Goal: Task Accomplishment & Management: Use online tool/utility

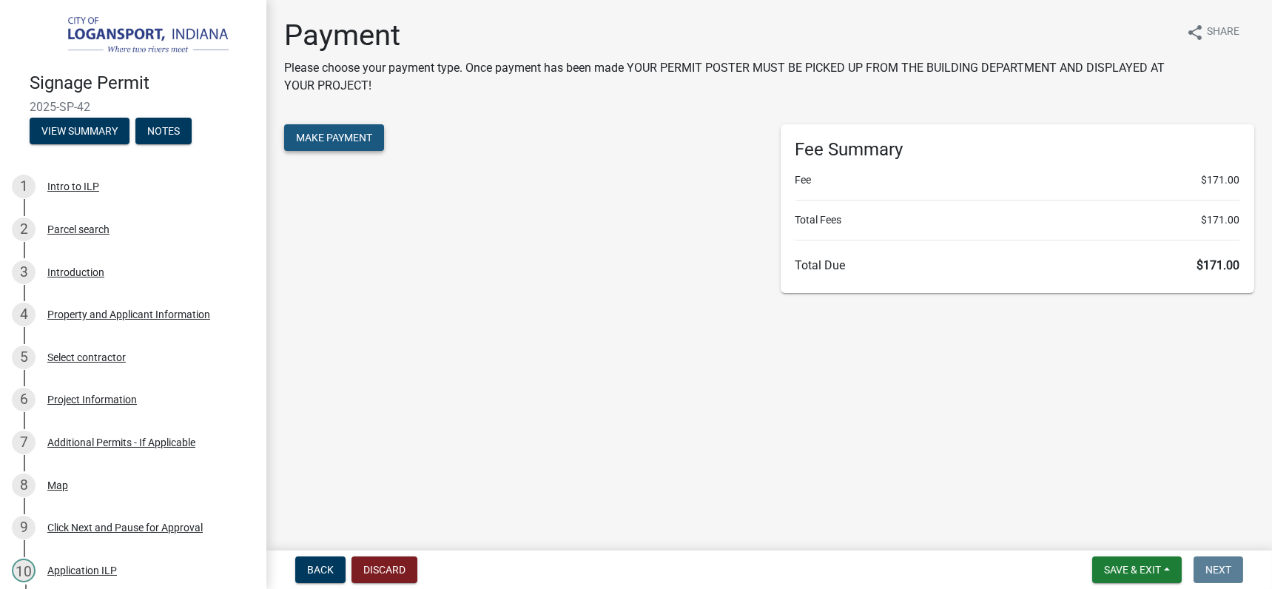
click at [368, 132] on span "Make Payment" at bounding box center [334, 138] width 76 height 12
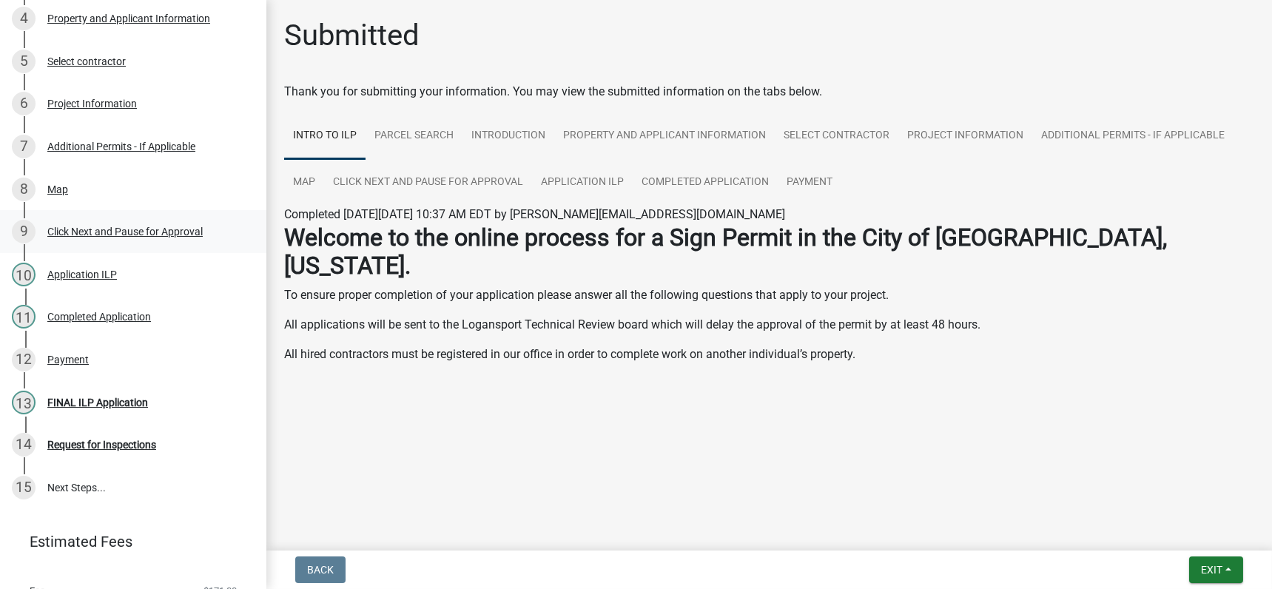
scroll to position [350, 0]
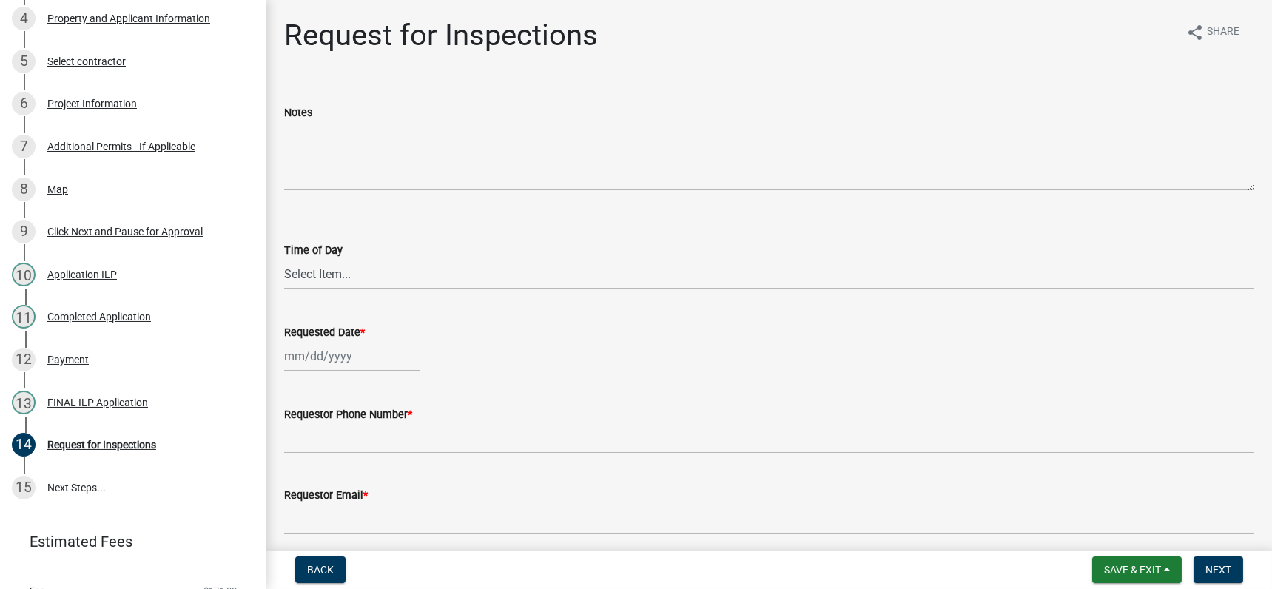
scroll to position [350, 0]
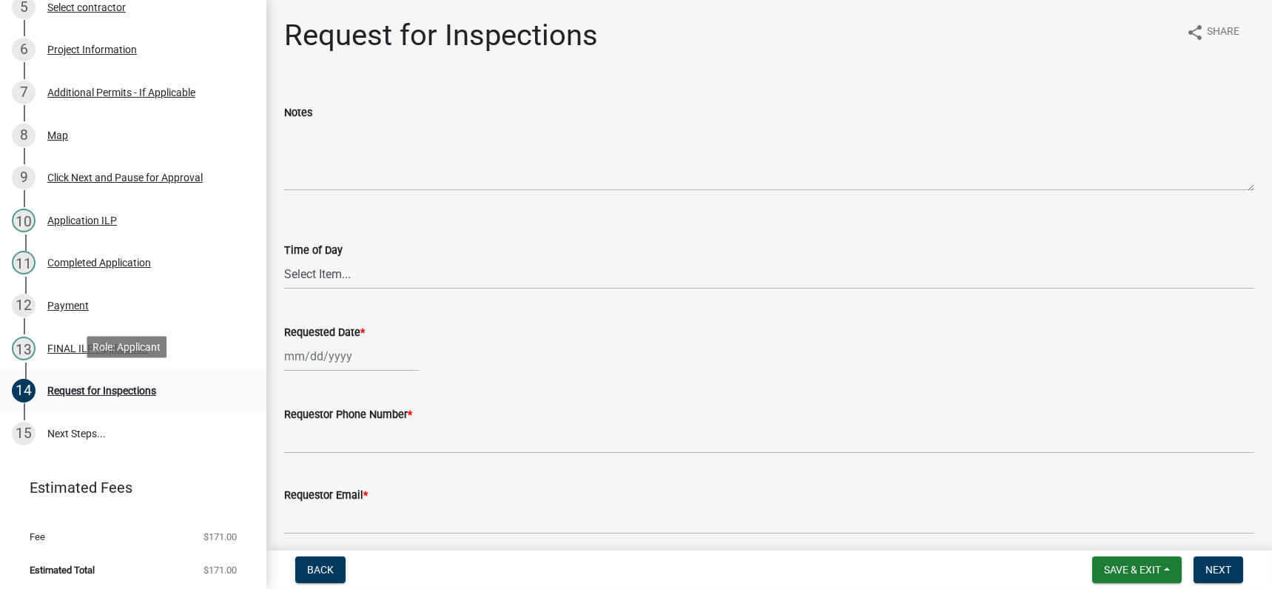
click at [75, 386] on div "Request for Inspections" at bounding box center [101, 390] width 109 height 10
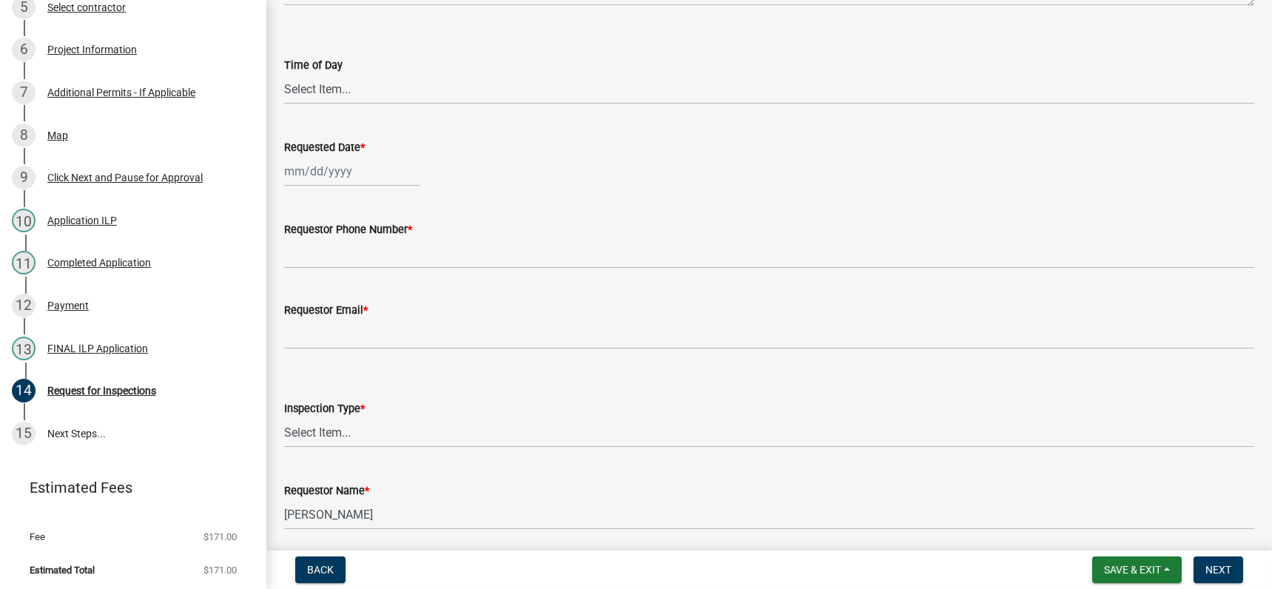
scroll to position [239, 0]
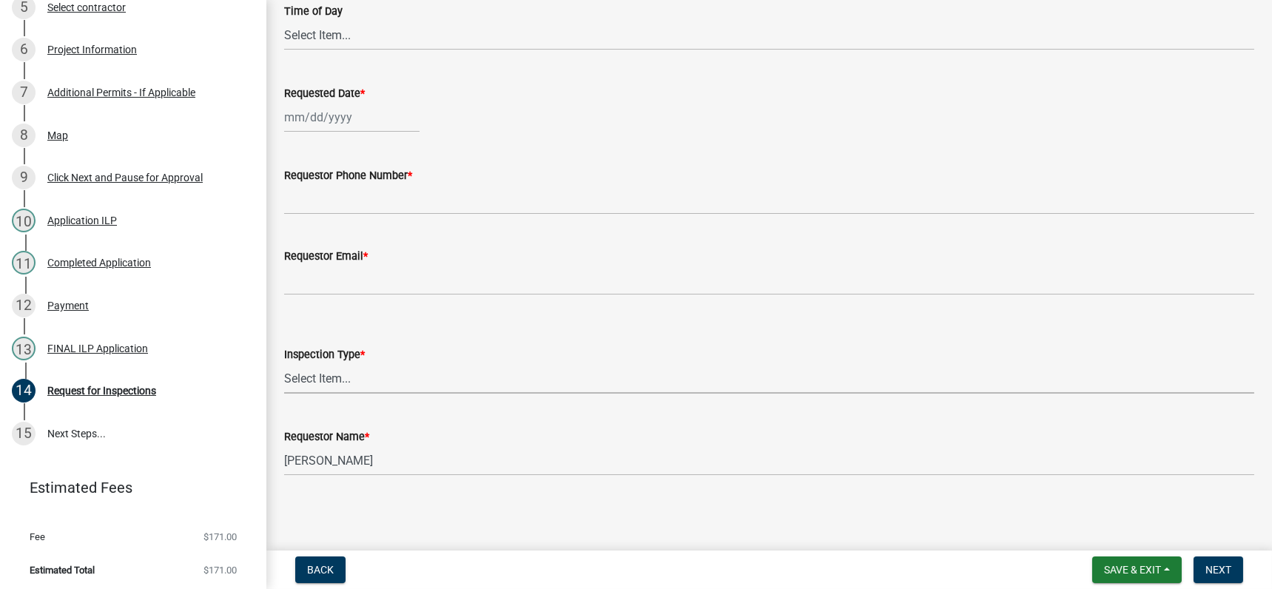
click at [323, 380] on select "Select Item... Final Footer" at bounding box center [769, 378] width 970 height 30
click at [284, 363] on select "Select Item... Final Footer" at bounding box center [769, 378] width 970 height 30
select select "4069a326-0a30-4751-b612-98421470fbb8"
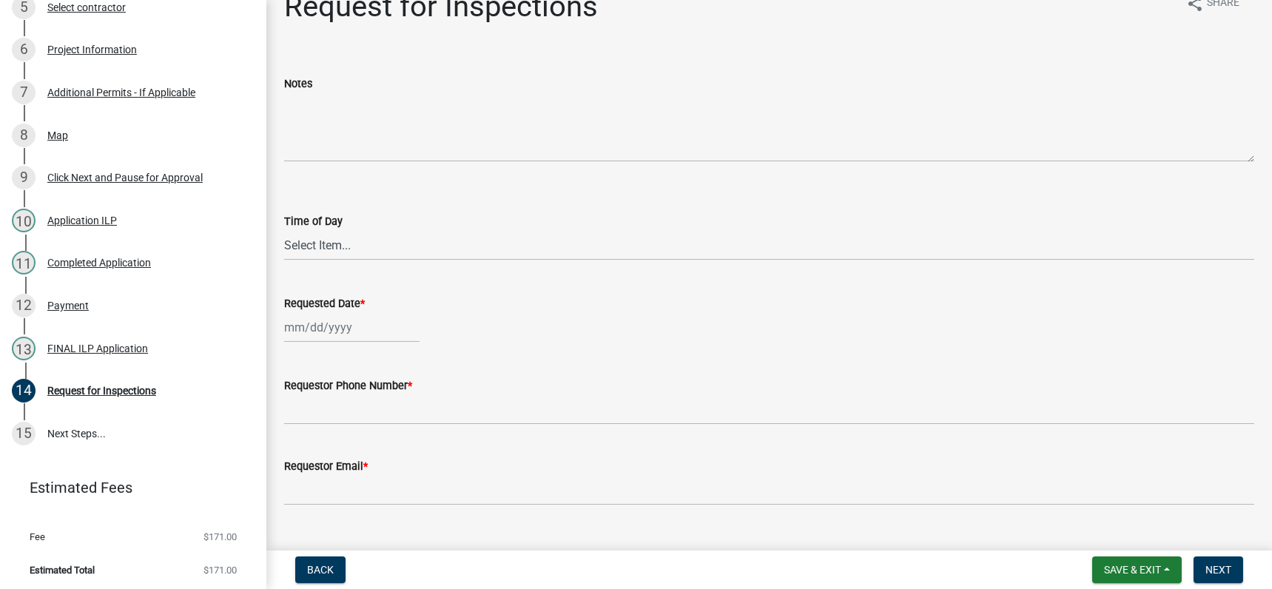
scroll to position [17, 0]
